Goal: Task Accomplishment & Management: Manage account settings

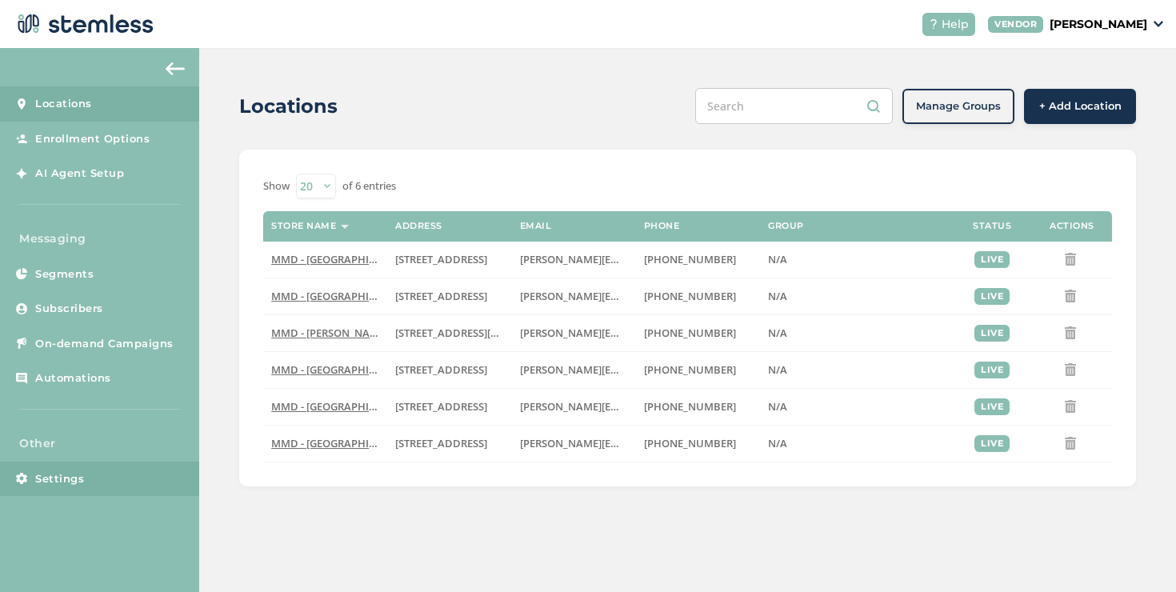
click at [94, 489] on link "Settings" at bounding box center [99, 479] width 199 height 35
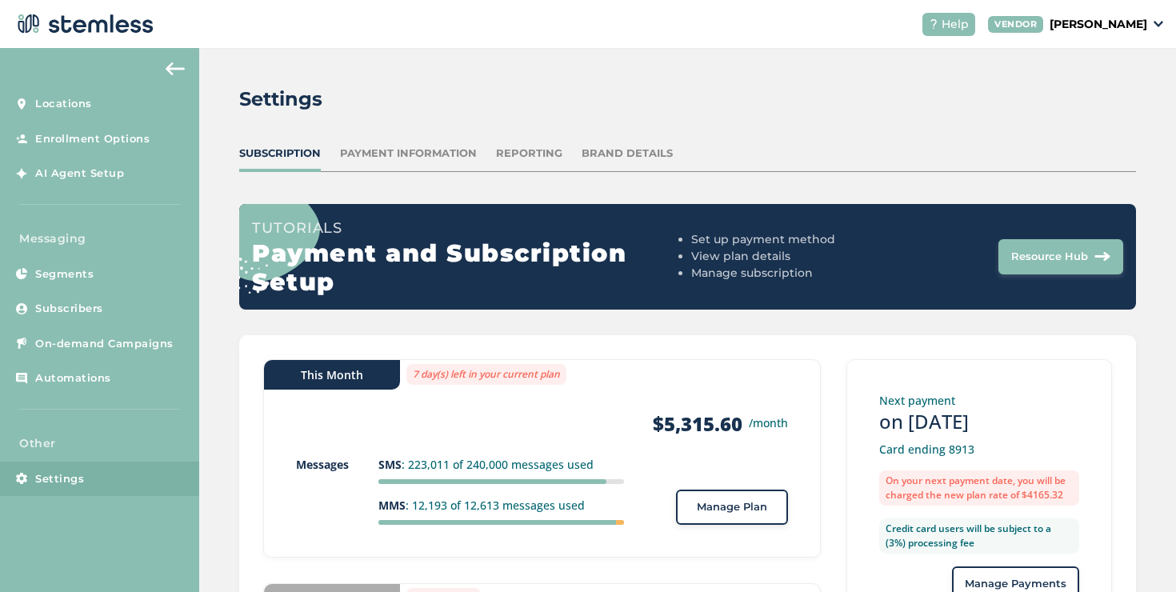
scroll to position [210, 0]
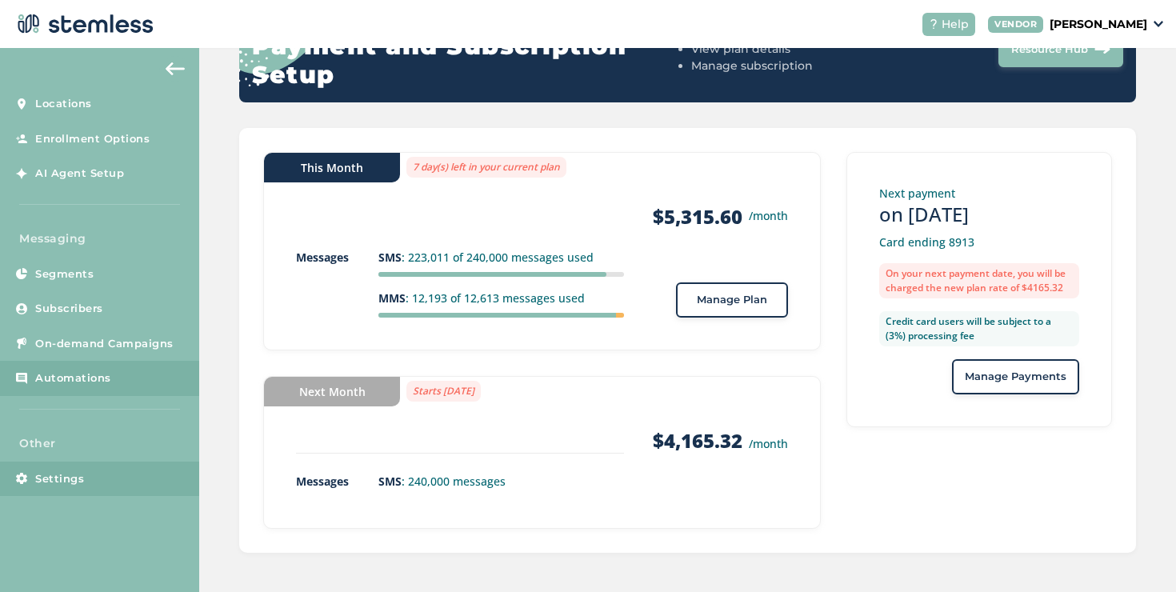
click at [85, 371] on span "Automations" at bounding box center [73, 379] width 76 height 16
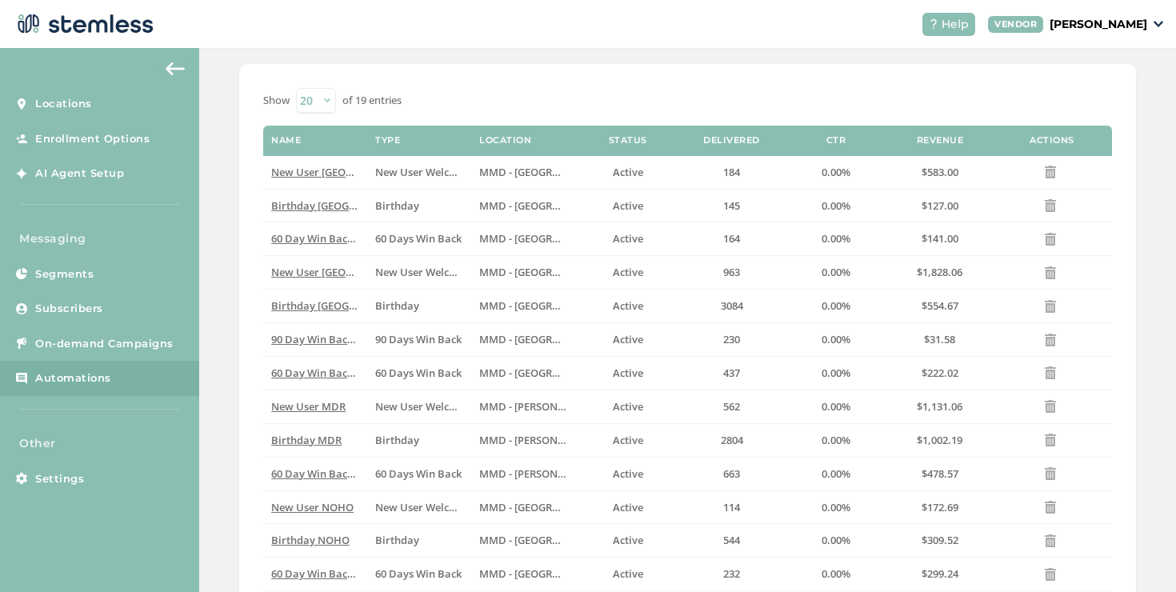
scroll to position [127, 0]
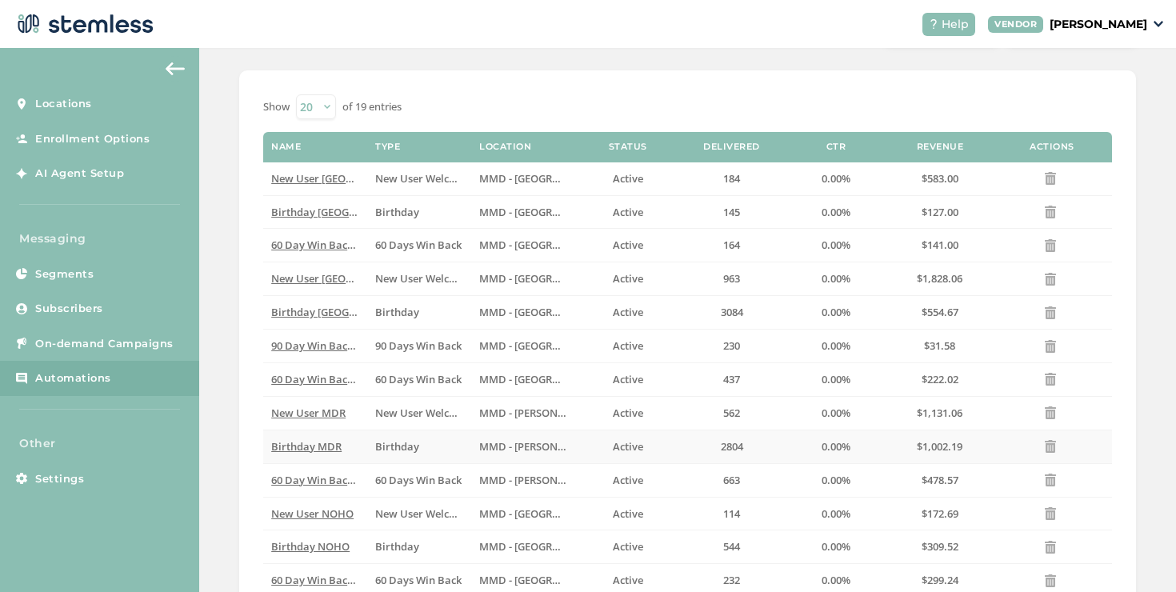
click at [307, 443] on span "Birthday MDR" at bounding box center [306, 446] width 70 height 14
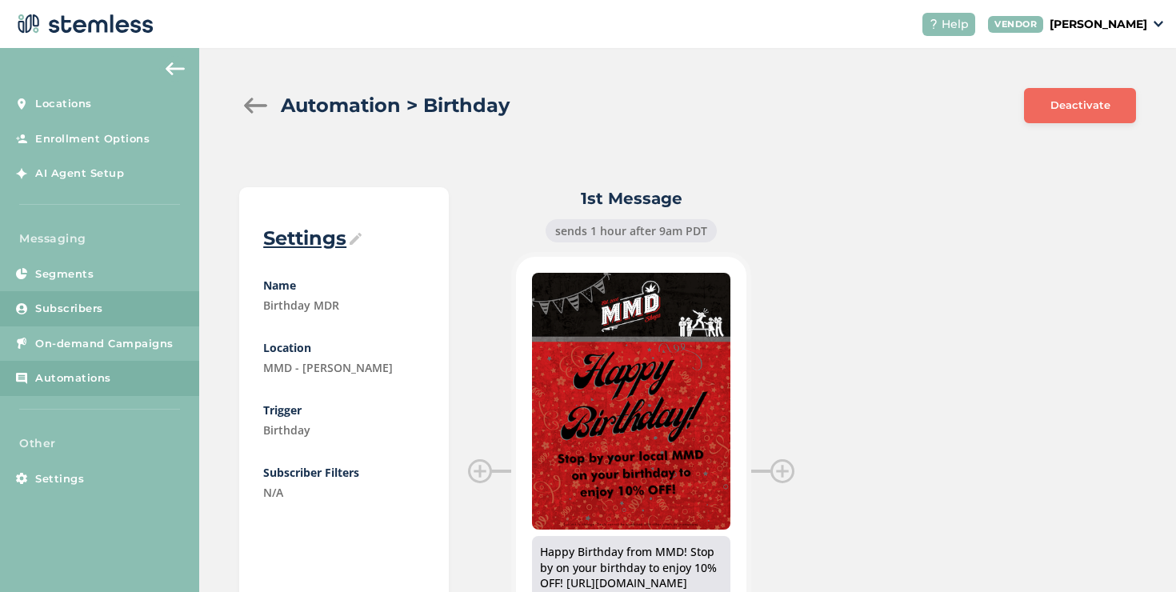
click at [104, 296] on link "Subscribers" at bounding box center [99, 308] width 199 height 35
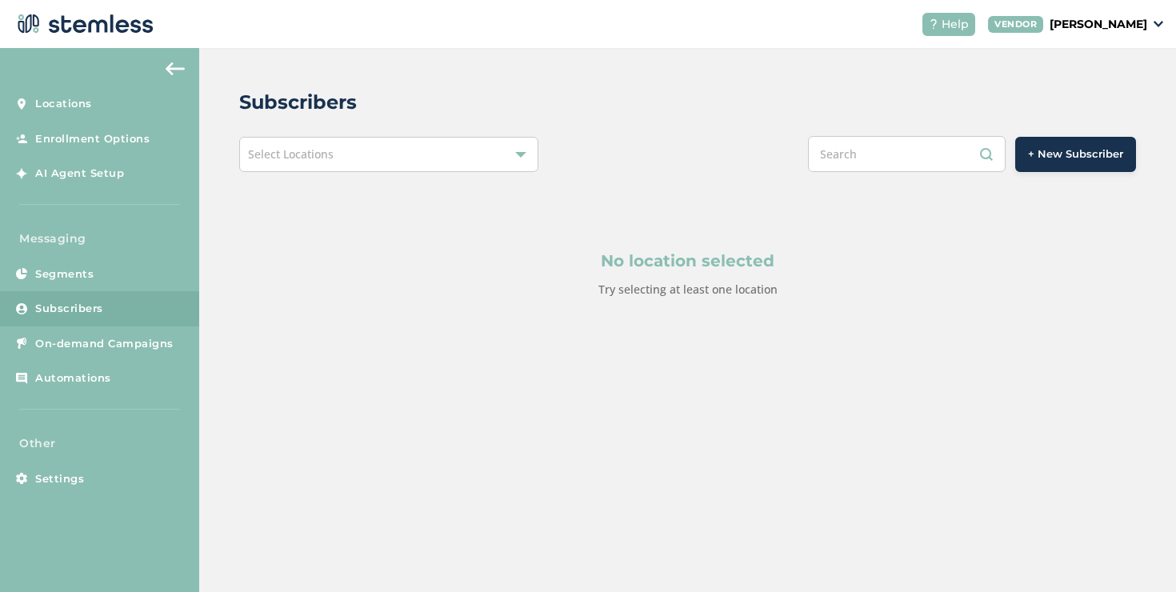
drag, startPoint x: 491, startPoint y: 153, endPoint x: 459, endPoint y: 160, distance: 32.8
click at [491, 153] on div "Select Locations" at bounding box center [388, 154] width 299 height 35
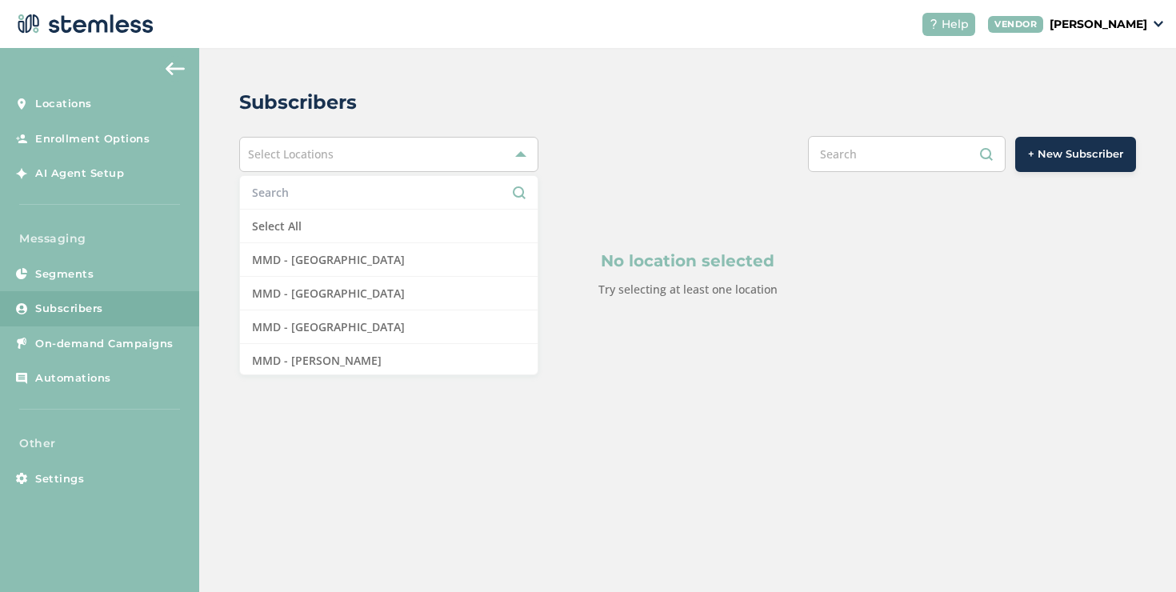
click at [323, 194] on input "text" at bounding box center [389, 192] width 274 height 17
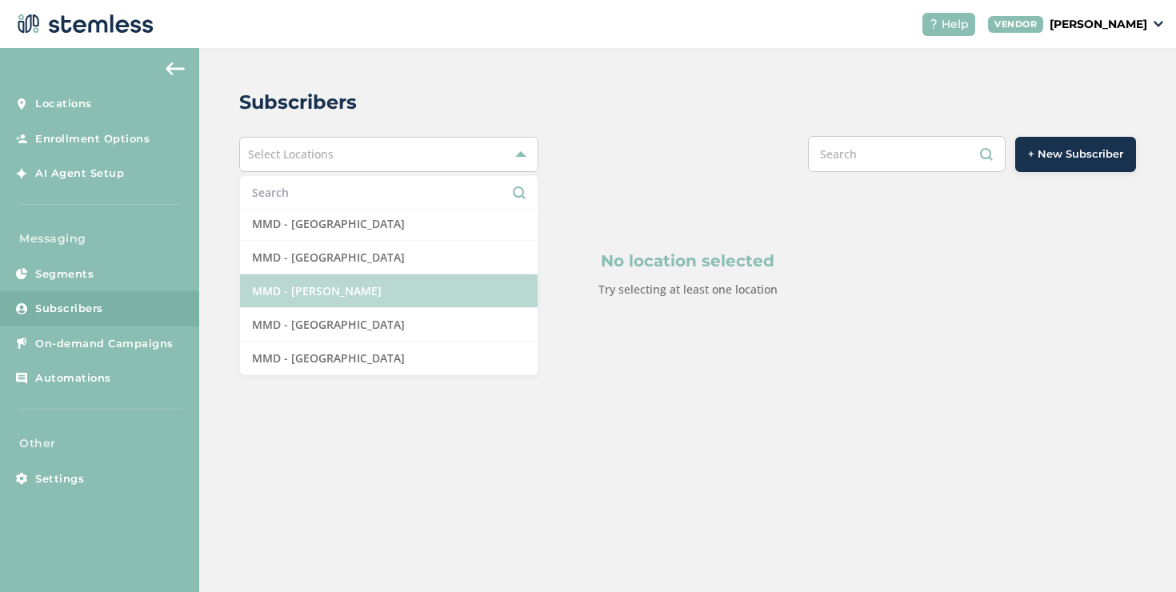
click at [343, 293] on li "MMD - [PERSON_NAME]" at bounding box center [389, 292] width 298 height 34
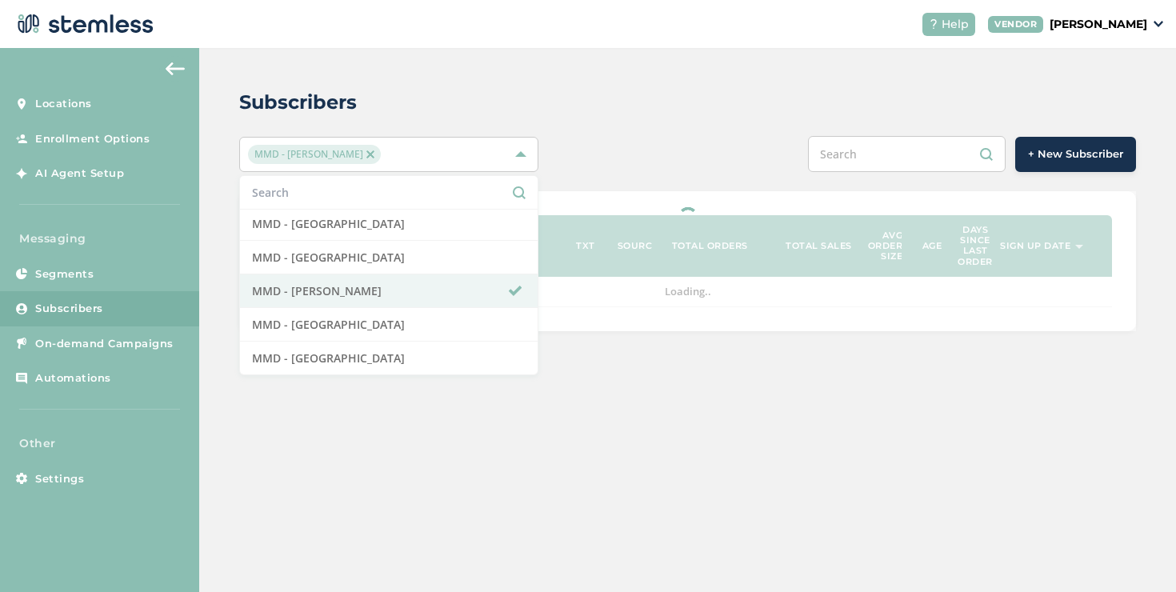
click at [607, 94] on div "Subscribers" at bounding box center [681, 102] width 884 height 29
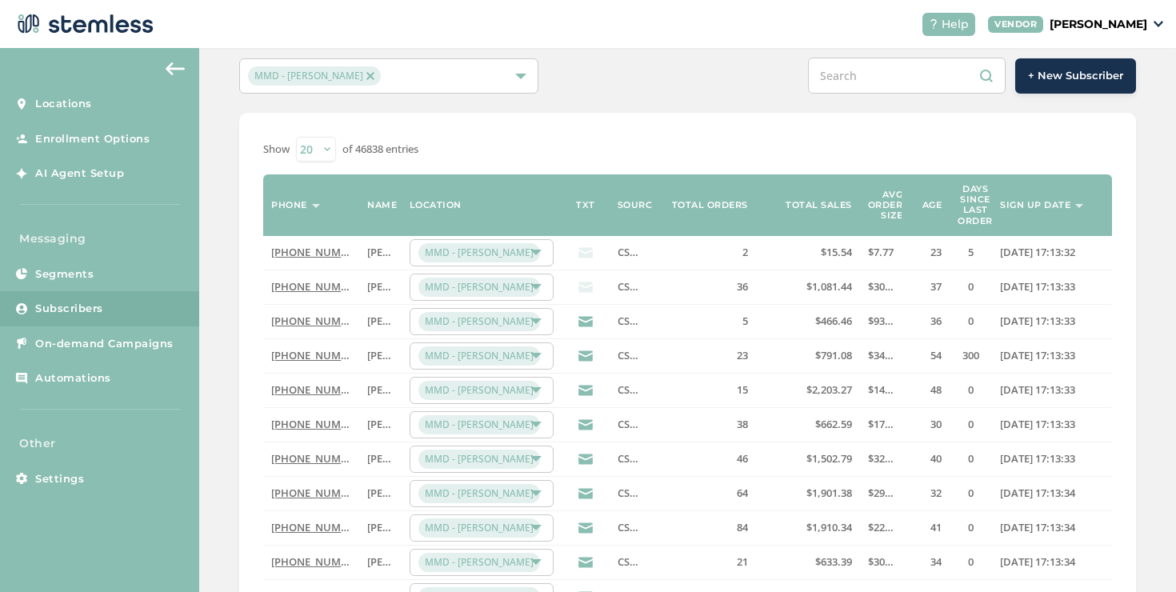
scroll to position [77, 0]
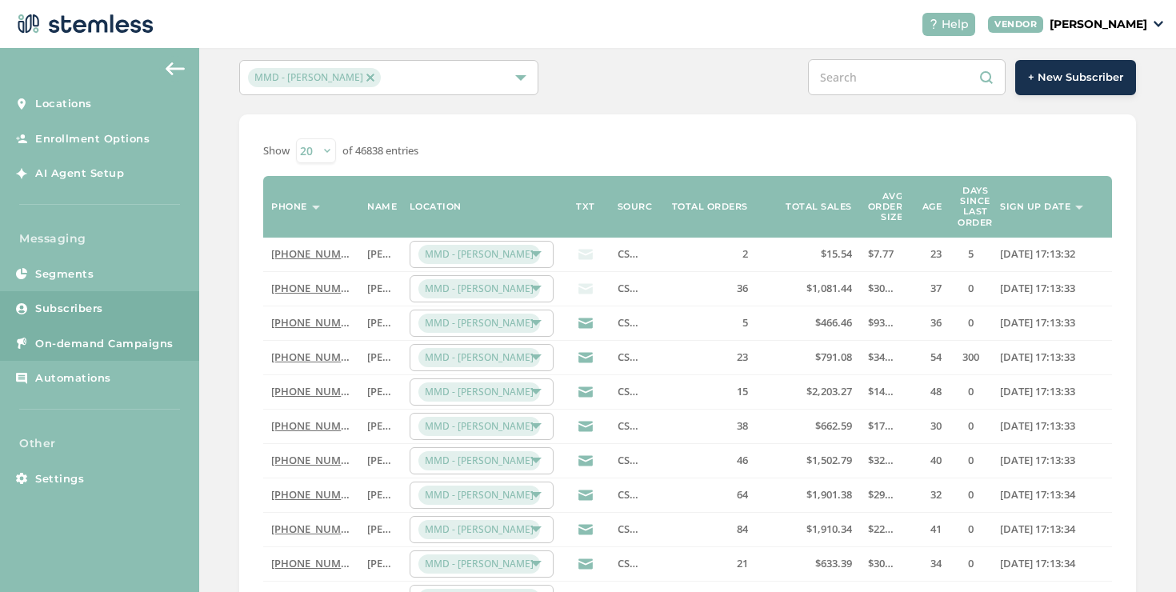
click at [86, 339] on span "On-demand Campaigns" at bounding box center [104, 344] width 138 height 16
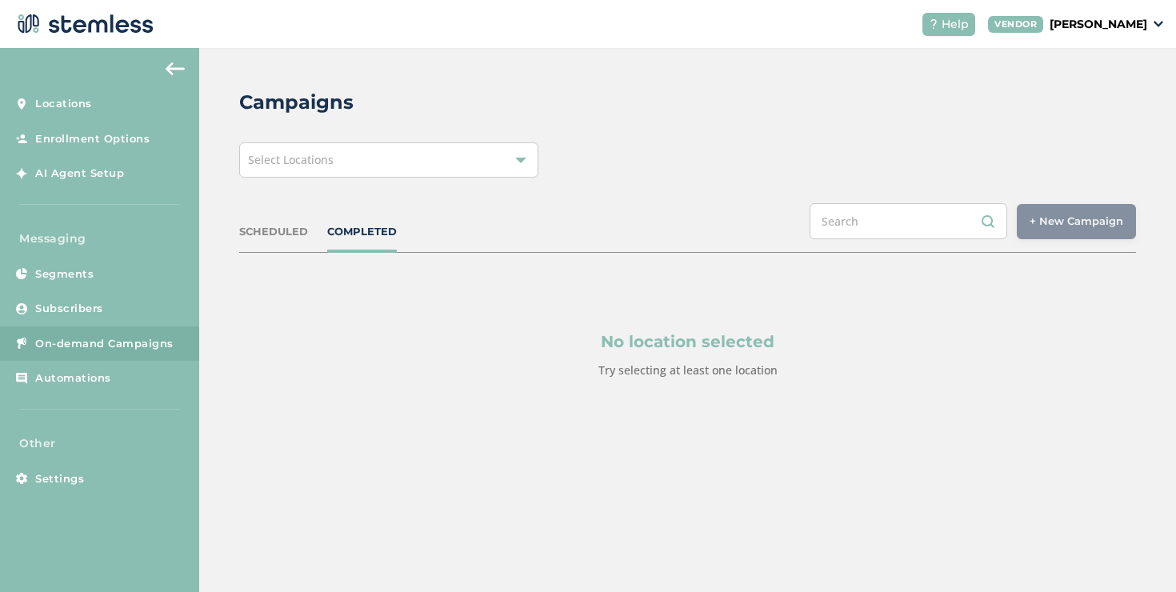
click at [364, 178] on div "Campaigns Select Locations SCHEDULED COMPLETED + New Campaign Select location(s…" at bounding box center [687, 272] width 977 height 448
click at [362, 172] on div "Select Locations" at bounding box center [388, 159] width 299 height 35
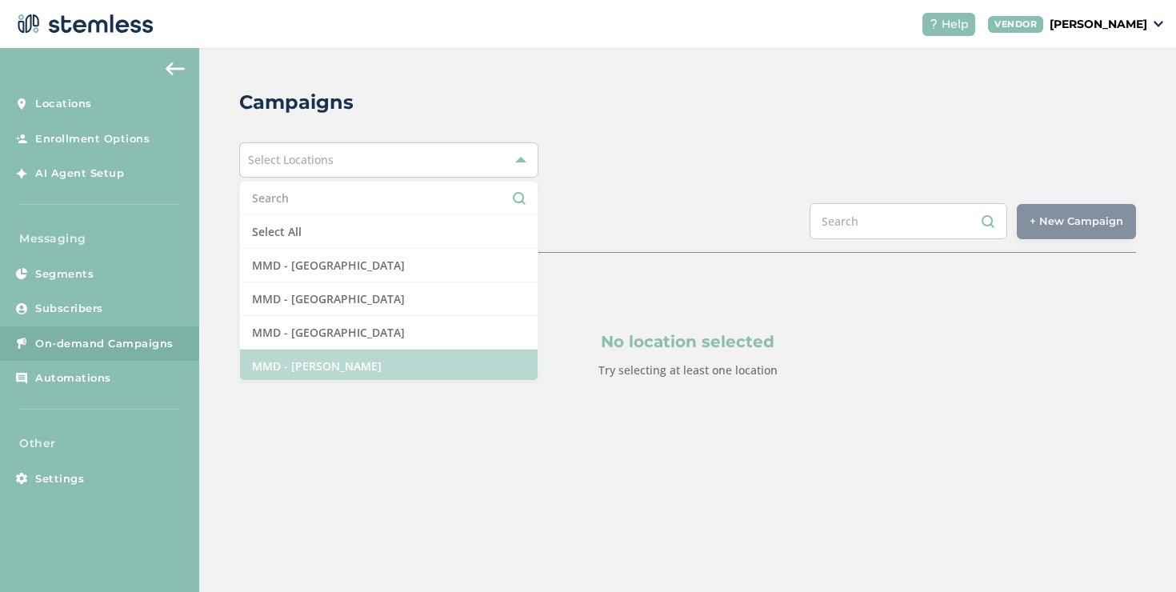
click at [324, 358] on li "MMD - [PERSON_NAME]" at bounding box center [389, 367] width 298 height 34
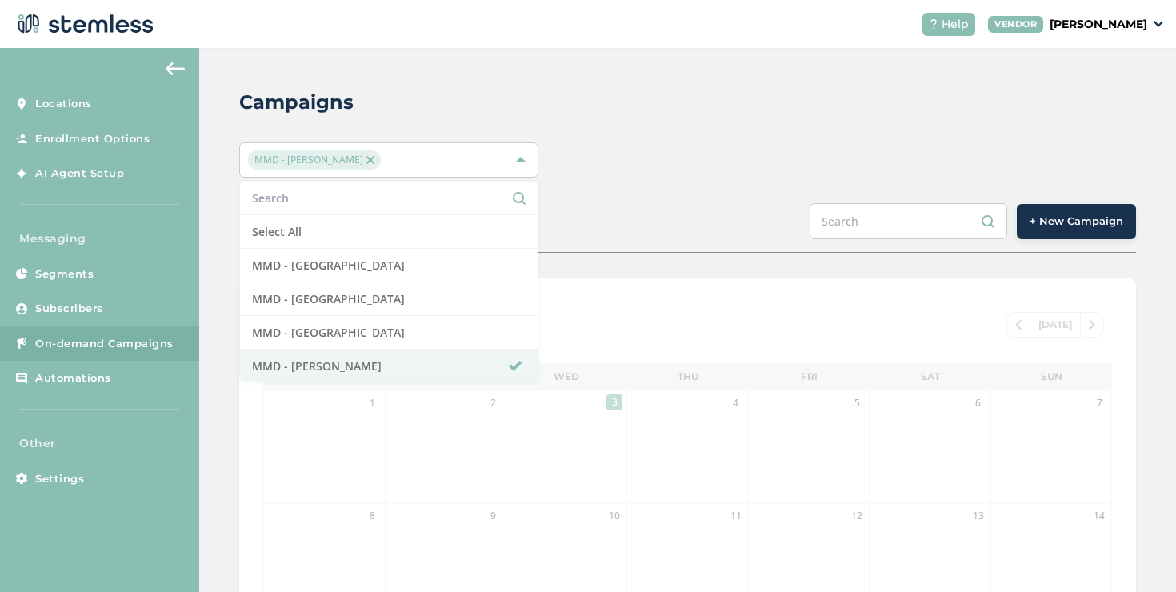
click at [577, 202] on div "Campaigns MMD - [PERSON_NAME] Select All MMD - Hollywood MMD - [GEOGRAPHIC_DATA…" at bounding box center [687, 534] width 977 height 972
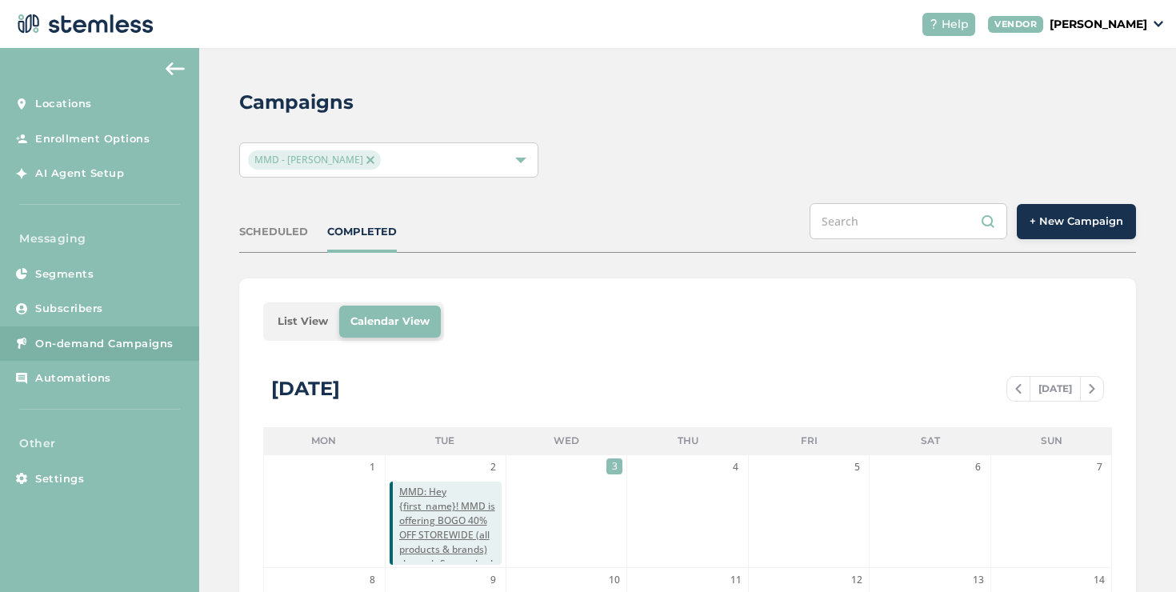
click at [303, 315] on li "List View" at bounding box center [303, 322] width 73 height 32
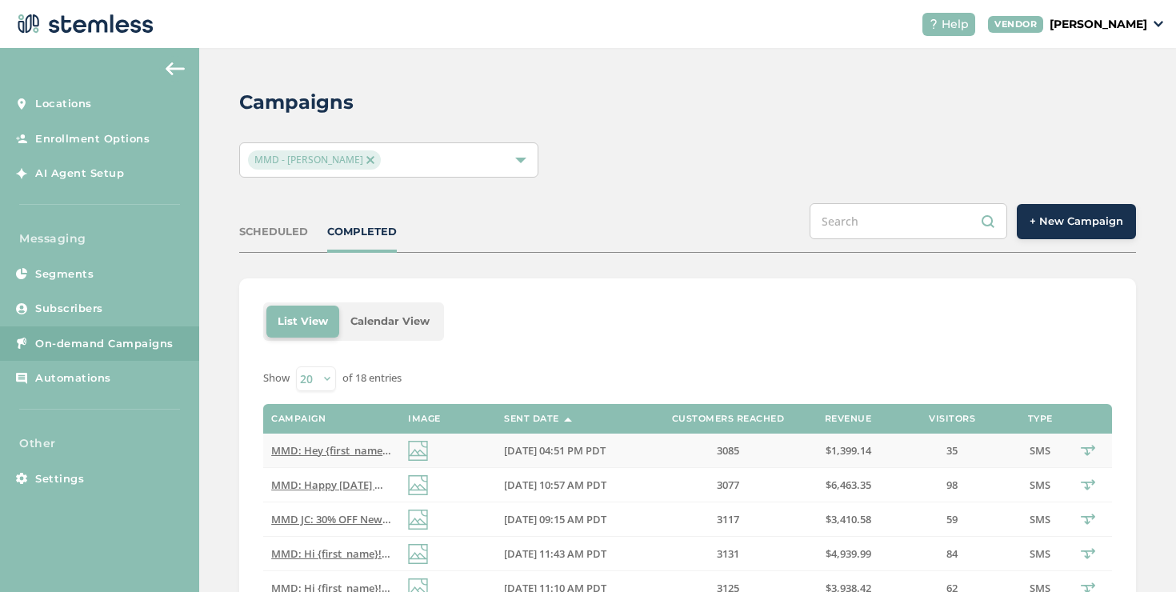
click at [331, 447] on span "MMD: Hey {first_name}! MMD is offering BOGO 40% OFF STOREWIDE (all products & b…" at bounding box center [709, 450] width 876 height 14
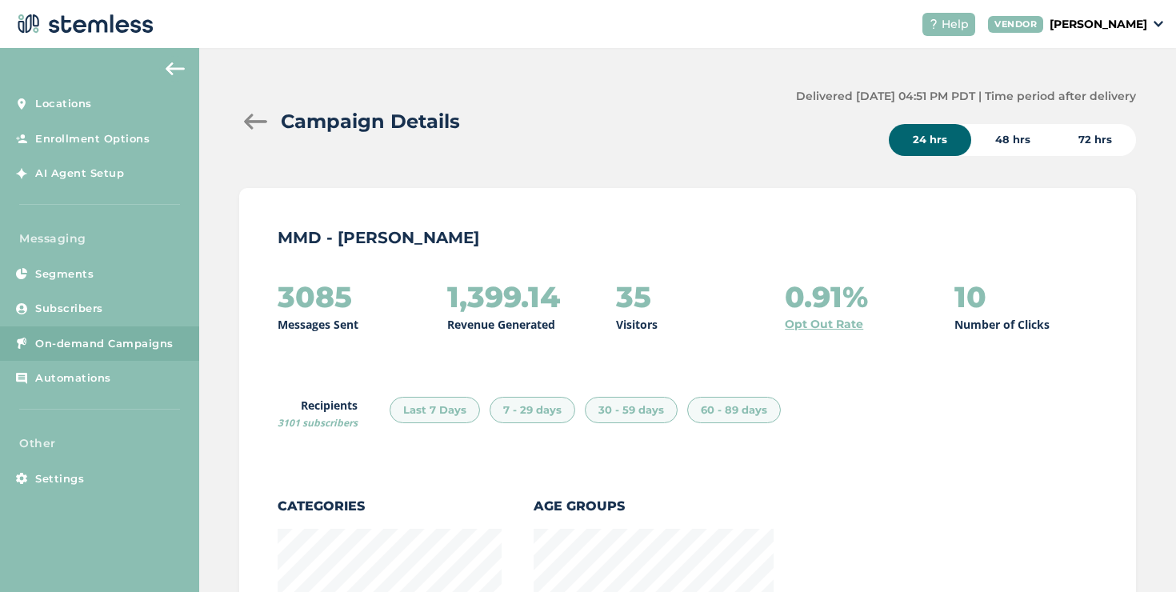
click at [250, 124] on div at bounding box center [255, 122] width 32 height 16
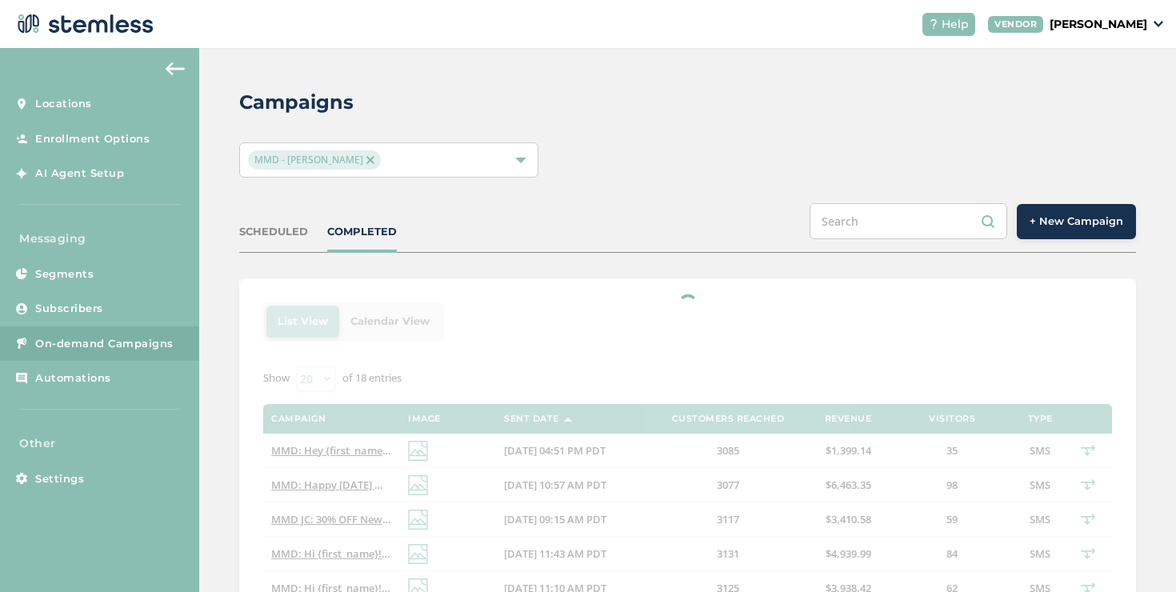
click at [1019, 227] on button "+ New Campaign" at bounding box center [1076, 221] width 119 height 35
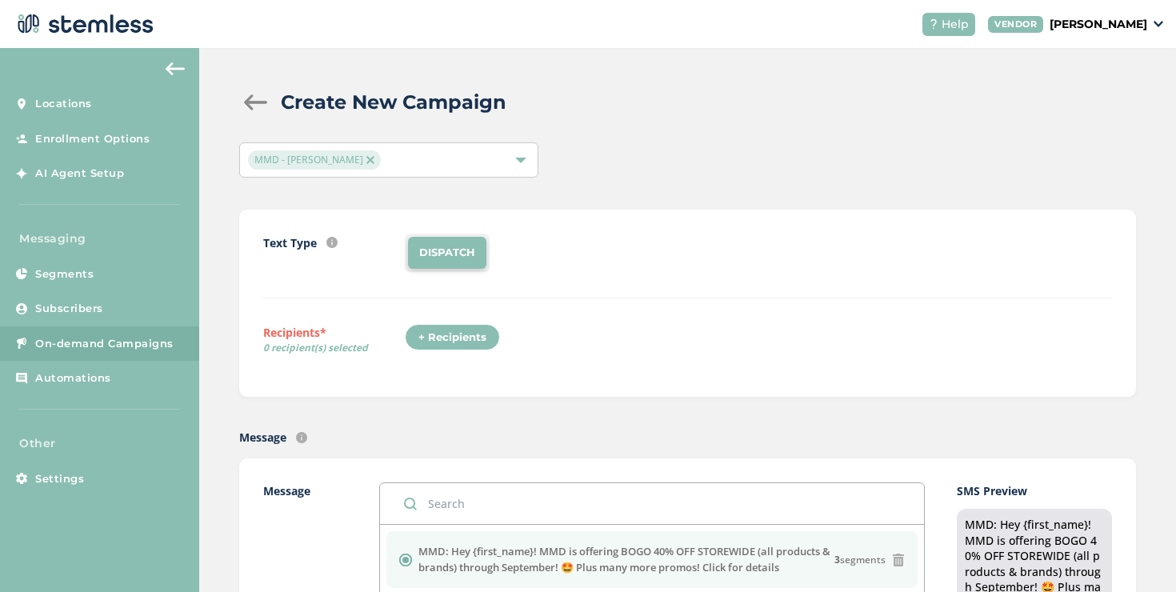
click at [478, 347] on div "+ Recipients" at bounding box center [452, 337] width 95 height 27
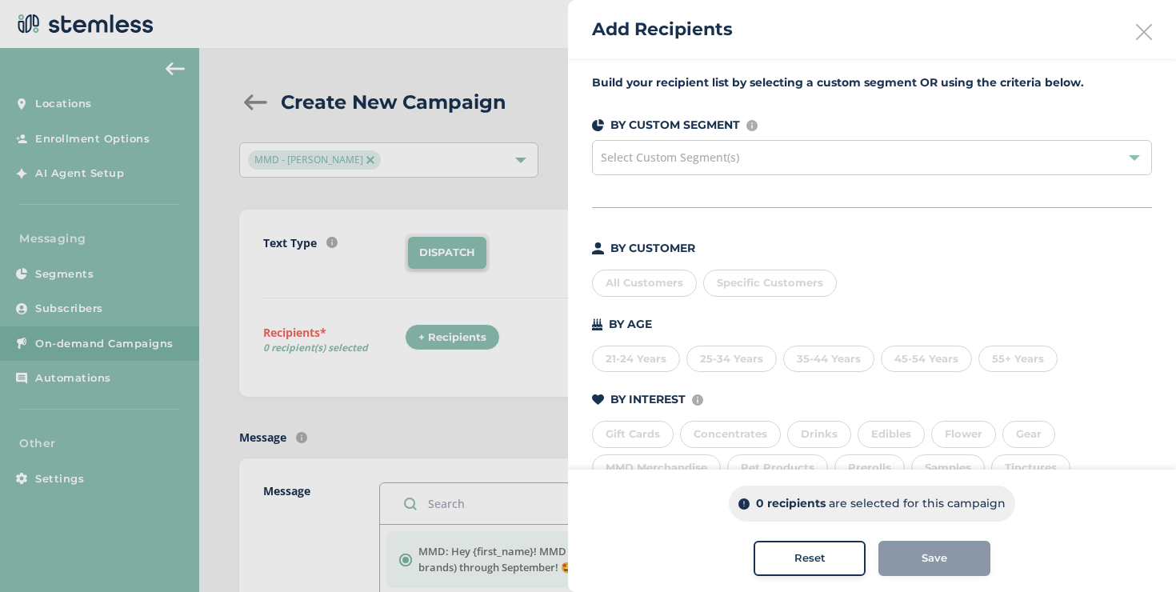
click at [647, 287] on div "All Customers" at bounding box center [644, 283] width 105 height 27
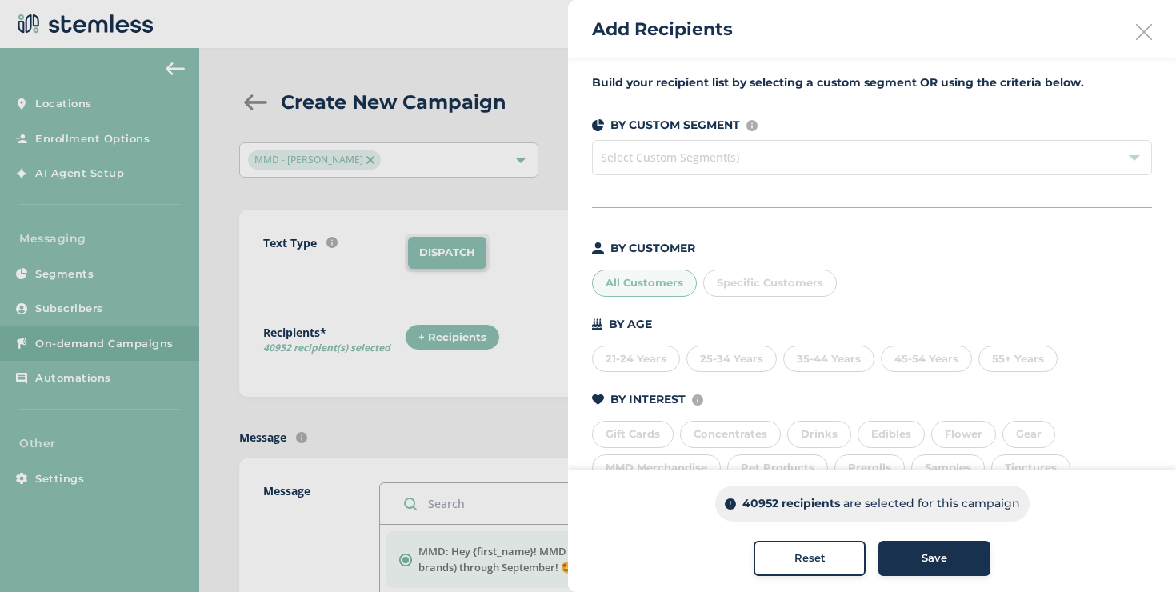
click at [647, 287] on div "All Customers" at bounding box center [644, 283] width 105 height 27
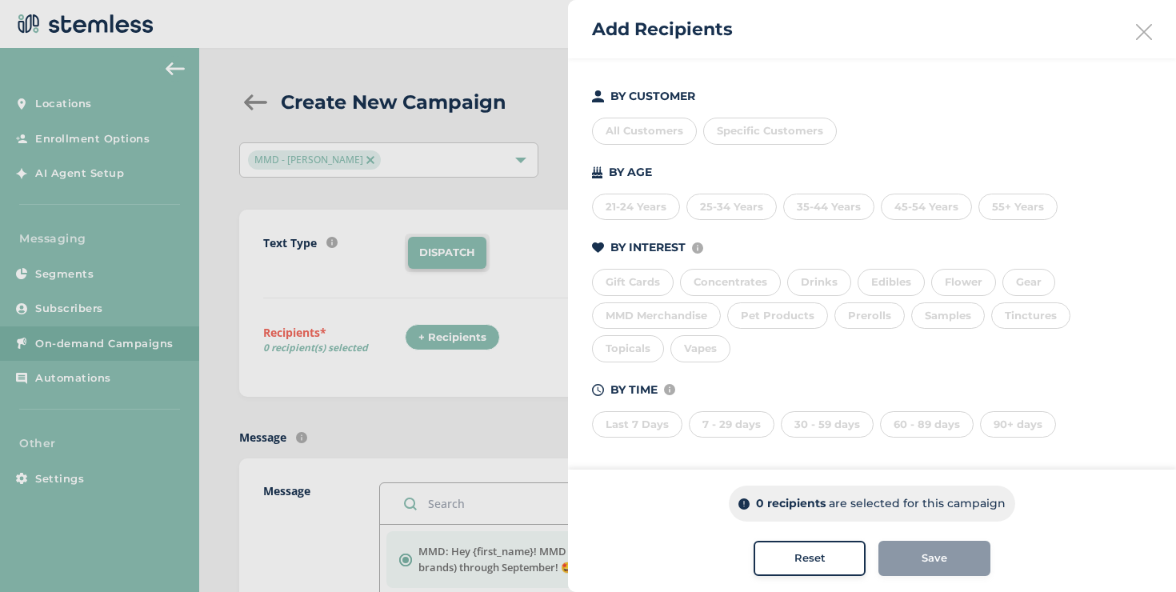
scroll to position [155, 0]
click at [660, 415] on div "Last 7 Days" at bounding box center [637, 421] width 90 height 27
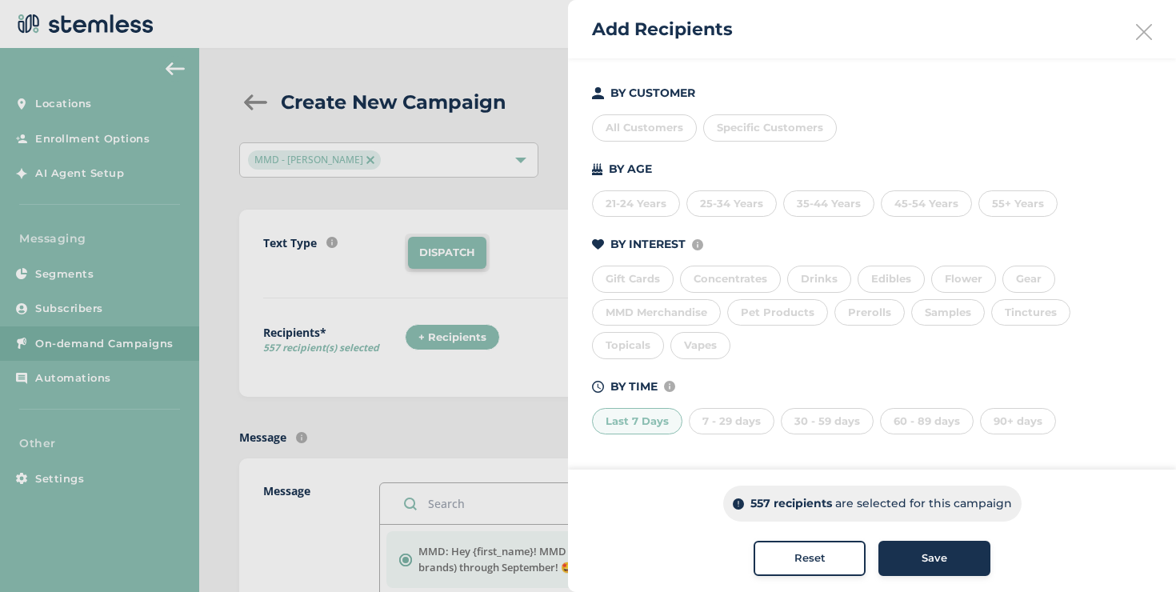
click at [717, 423] on div "7 - 29 days" at bounding box center [732, 421] width 86 height 27
click at [813, 420] on div "30 - 59 days" at bounding box center [827, 421] width 93 height 27
click at [906, 419] on div "60 - 89 days" at bounding box center [927, 421] width 94 height 27
click at [1006, 419] on div "90+ days" at bounding box center [1018, 421] width 76 height 27
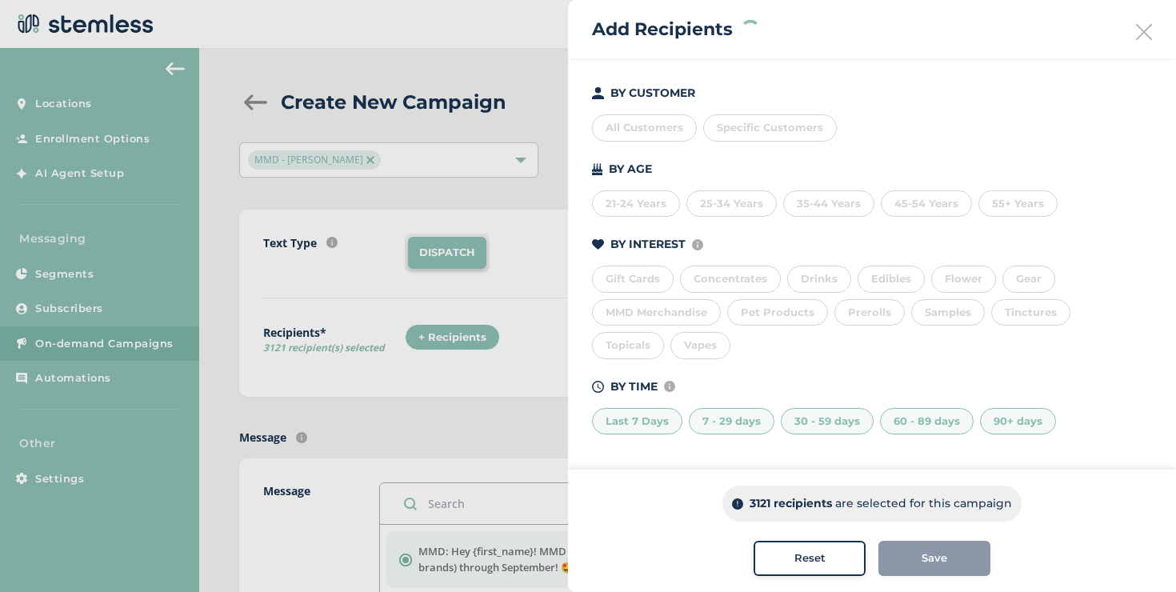
click at [808, 368] on div "BY CUSTOMER All Customers Specific Customers BY AGE [DEMOGRAPHIC_DATA] Years 25…" at bounding box center [872, 260] width 560 height 350
click at [827, 560] on div "Reset" at bounding box center [810, 559] width 86 height 16
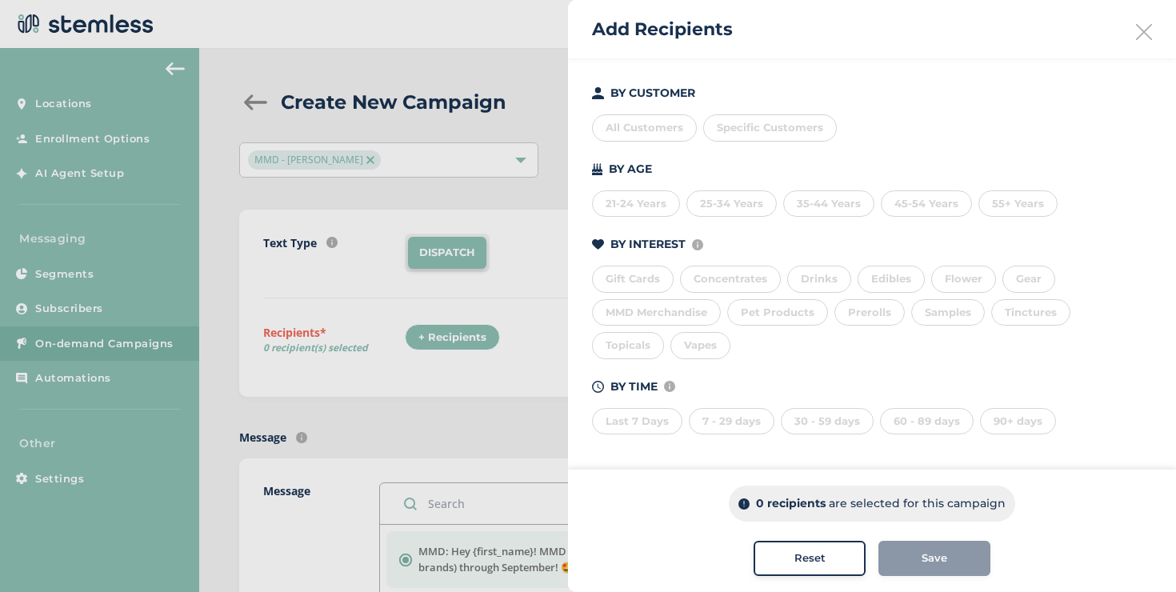
click at [630, 323] on div "MMD Merchandise" at bounding box center [656, 312] width 129 height 27
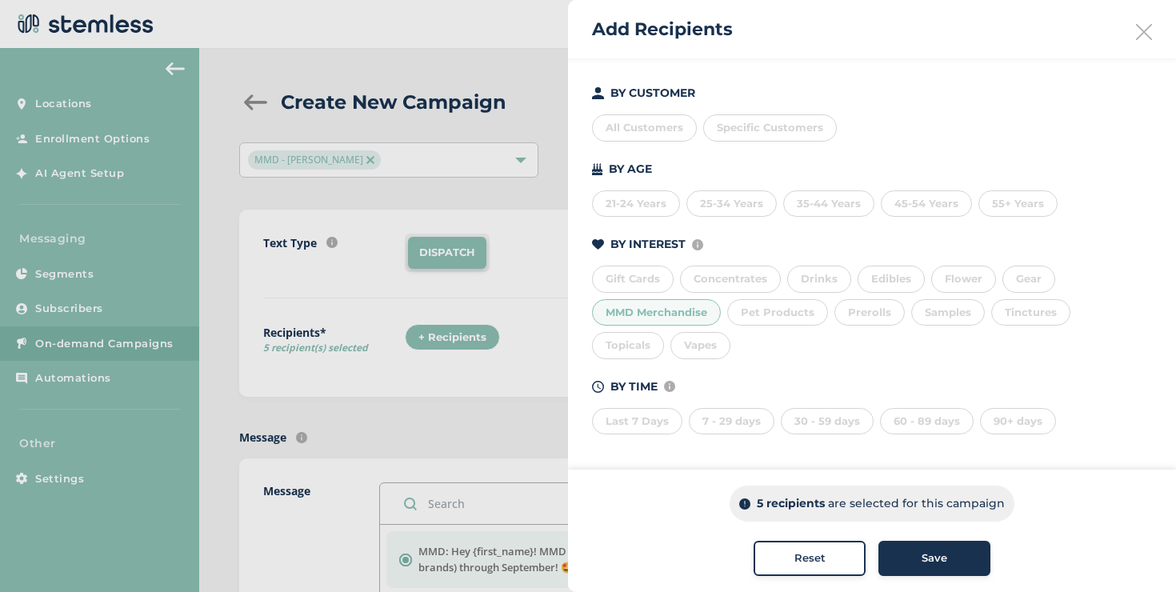
click at [821, 551] on div "Reset" at bounding box center [810, 559] width 86 height 16
